Goal: Check status

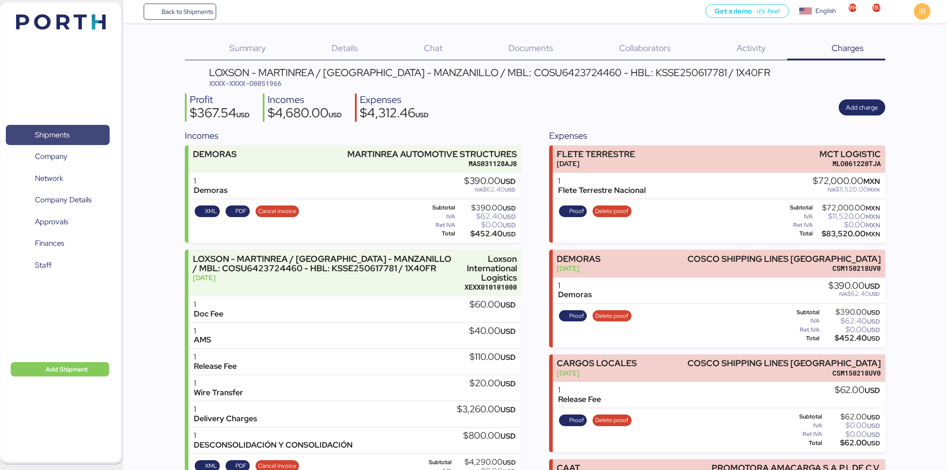
scroll to position [26, 0]
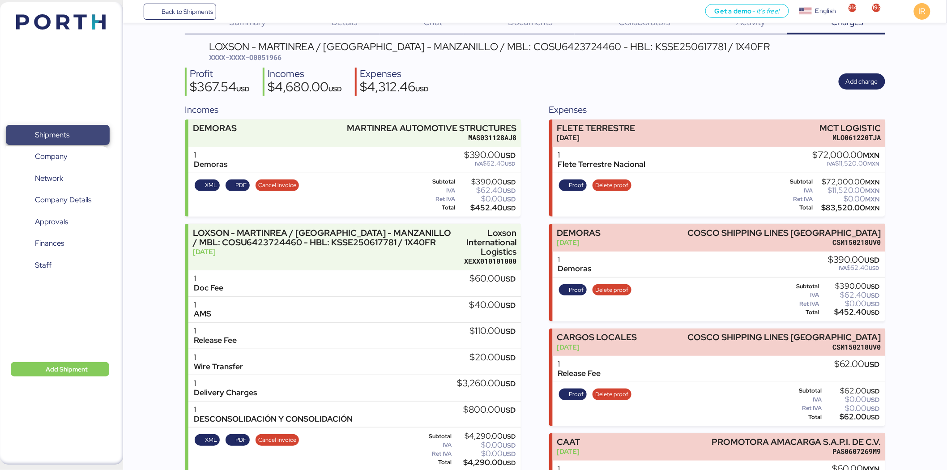
click at [88, 132] on span "Shipments" at bounding box center [57, 134] width 96 height 13
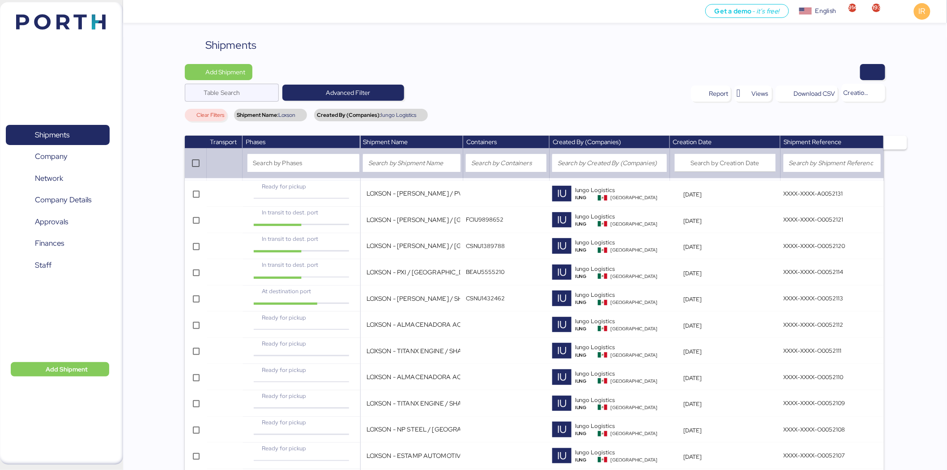
scroll to position [509, 0]
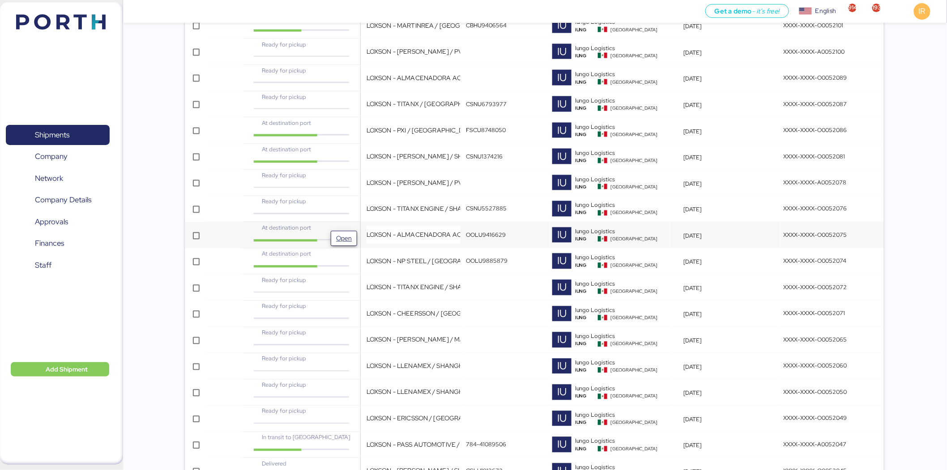
click at [349, 231] on button "Open" at bounding box center [344, 238] width 26 height 15
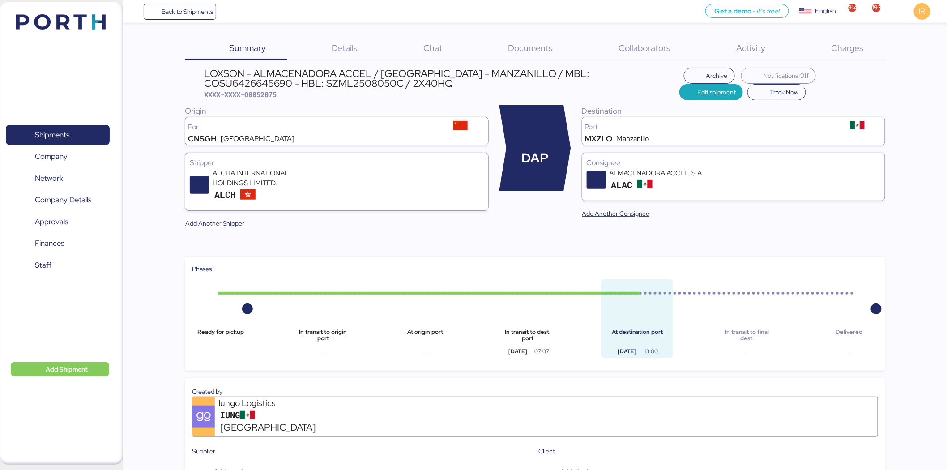
click at [815, 46] on div "Charges 0" at bounding box center [836, 48] width 98 height 23
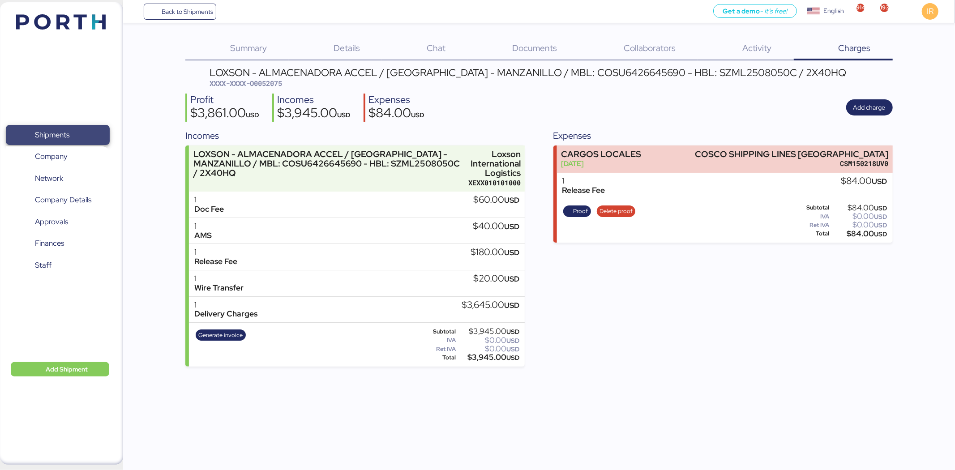
click at [100, 134] on span "Shipments" at bounding box center [57, 134] width 96 height 13
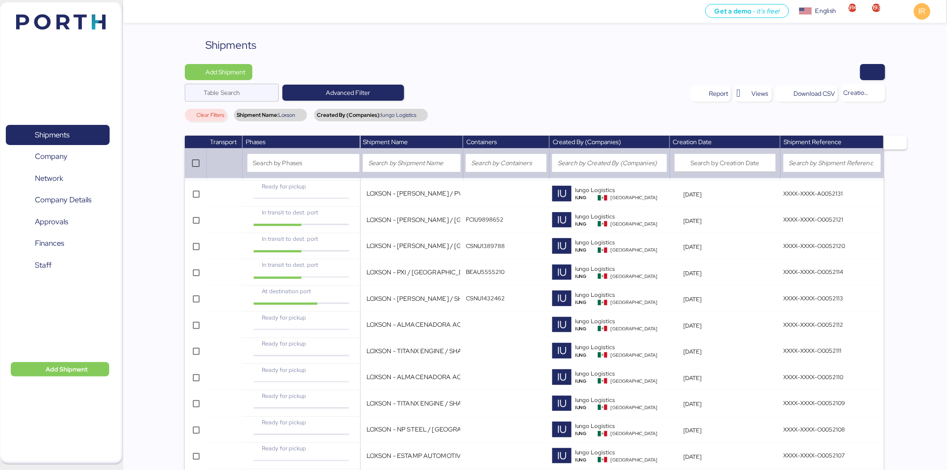
scroll to position [509, 0]
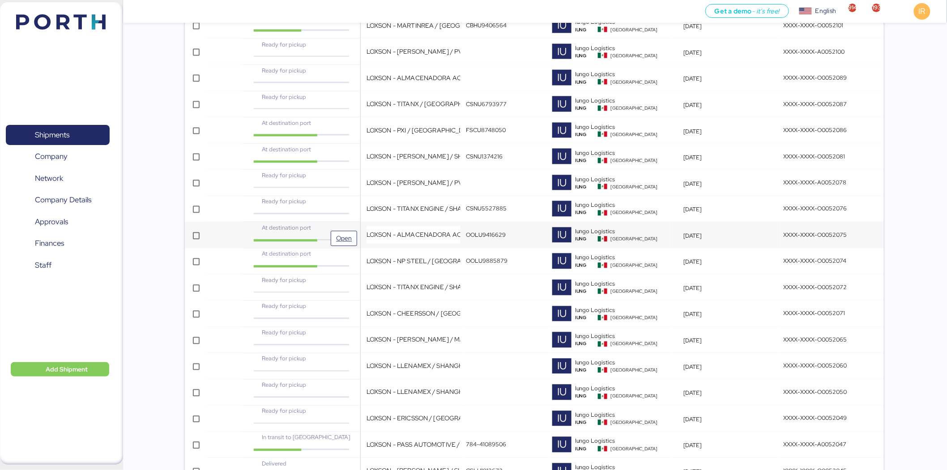
click at [347, 230] on div "At destination port" at bounding box center [301, 228] width 98 height 9
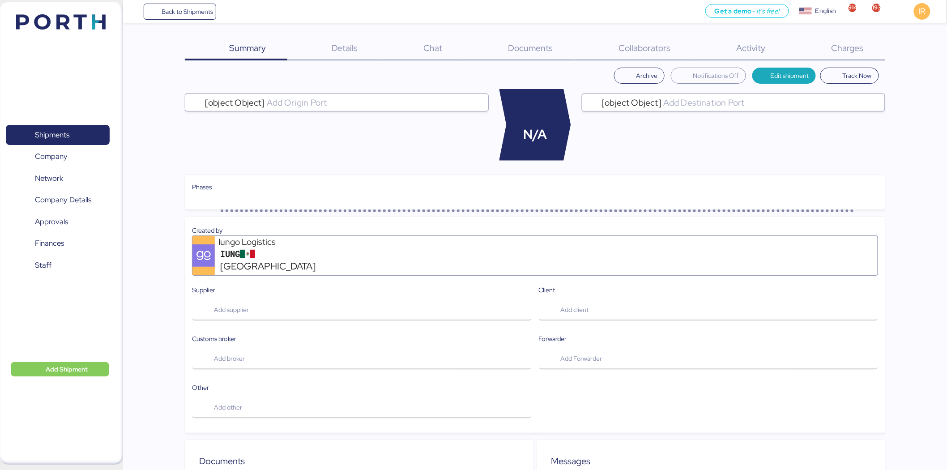
click at [852, 41] on div "Charges 0" at bounding box center [836, 48] width 98 height 23
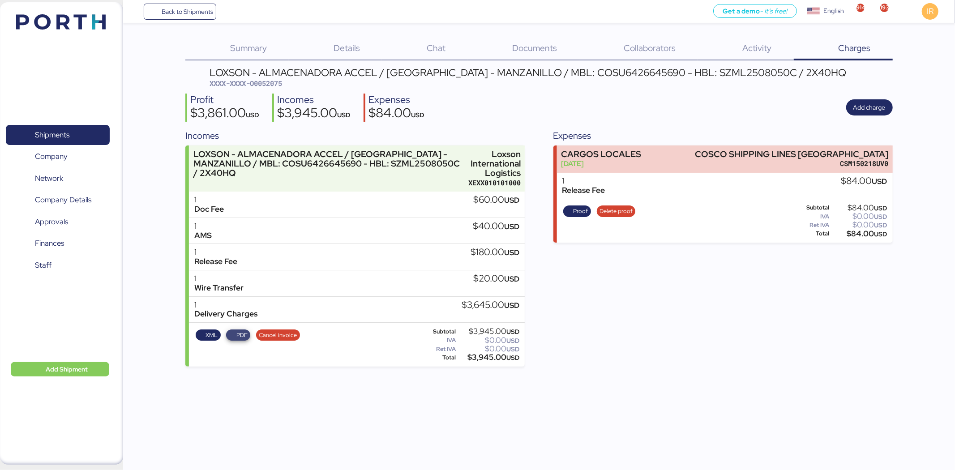
click at [232, 333] on span "PDF" at bounding box center [238, 335] width 18 height 10
